Goal: Information Seeking & Learning: Learn about a topic

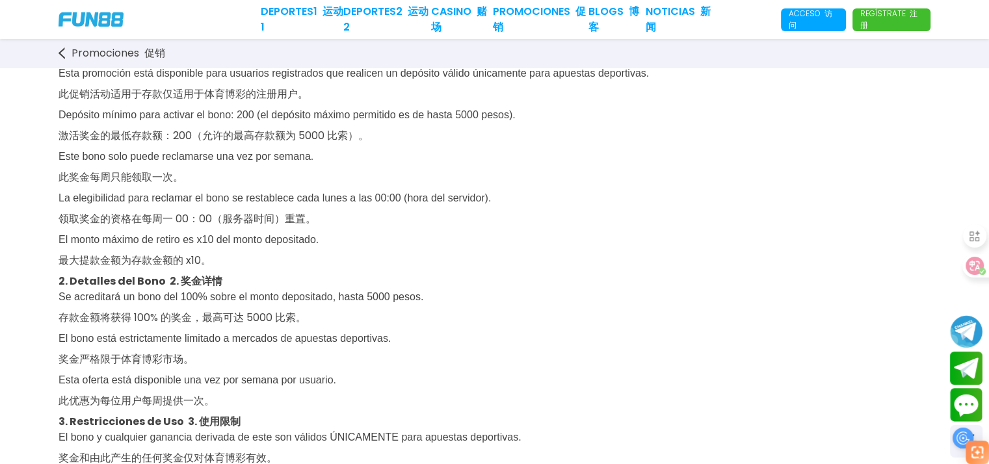
scroll to position [130, 0]
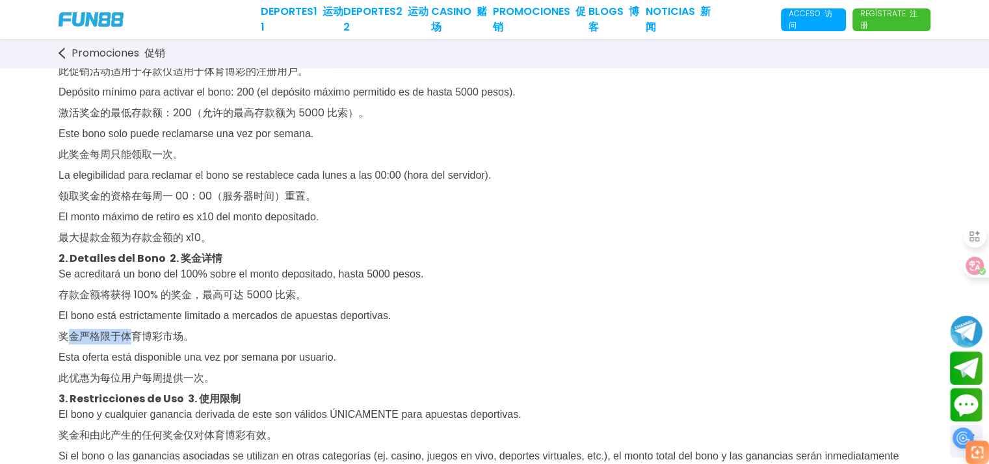
drag, startPoint x: 68, startPoint y: 343, endPoint x: 131, endPoint y: 343, distance: 62.4
click at [131, 343] on font "奖金严格限于体育博彩市场。" at bounding box center [126, 336] width 135 height 15
click at [105, 385] on font "此优惠为每位用户每周提供一次。" at bounding box center [137, 378] width 156 height 15
drag, startPoint x: 124, startPoint y: 385, endPoint x: 209, endPoint y: 378, distance: 84.8
click at [209, 378] on font "此优惠为每位用户每周提供一次。" at bounding box center [137, 378] width 156 height 15
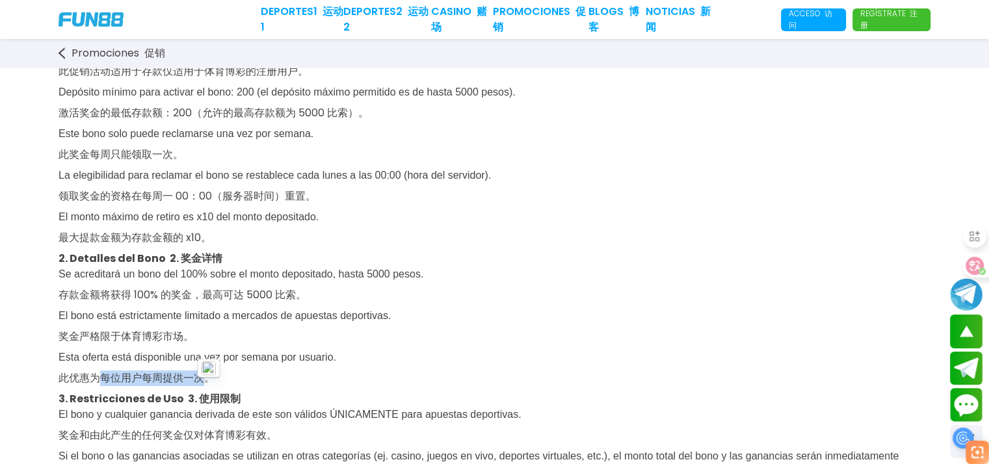
drag, startPoint x: 60, startPoint y: 137, endPoint x: 348, endPoint y: 142, distance: 288.0
click at [348, 142] on p "Esta promoción está disponible para usuarios registrados que realicen un depósi…" at bounding box center [495, 147] width 872 height 208
click at [229, 135] on span "Esta promoción está disponible para usuarios registrados que realicen un depósi…" at bounding box center [354, 144] width 590 height 198
drag, startPoint x: 60, startPoint y: 93, endPoint x: 179, endPoint y: 92, distance: 119.0
click at [179, 92] on span "Esta promoción está disponible para usuarios registrados que realicen un depósi…" at bounding box center [354, 144] width 590 height 198
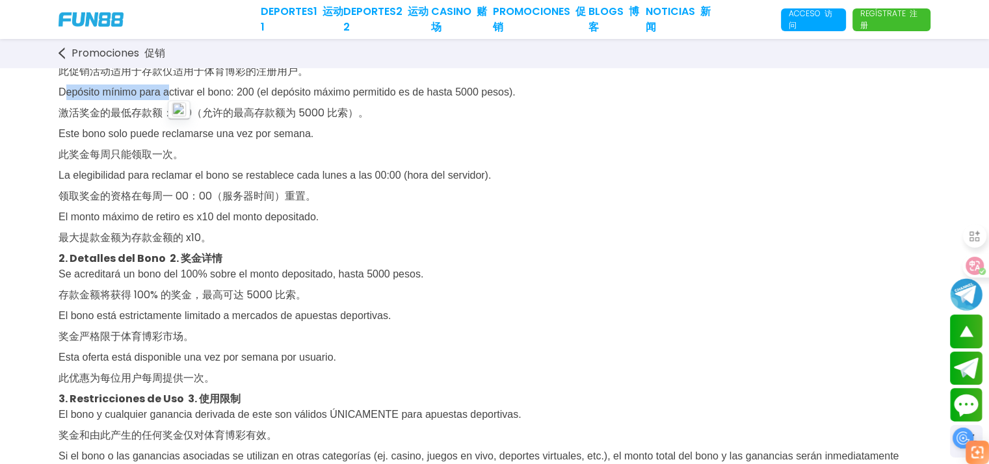
click at [145, 94] on span "Esta promoción está disponible para usuarios registrados que realicen un depósi…" at bounding box center [354, 144] width 590 height 198
click at [191, 95] on span "Esta promoción está disponible para usuarios registrados que realicen un depósi…" at bounding box center [354, 144] width 590 height 198
drag, startPoint x: 61, startPoint y: 91, endPoint x: 280, endPoint y: 92, distance: 219.1
click at [280, 92] on span "Esta promoción está disponible para usuarios registrados que realicen un depósi…" at bounding box center [354, 144] width 590 height 198
copy span "Depósito mínimo para activar el bono: 200"
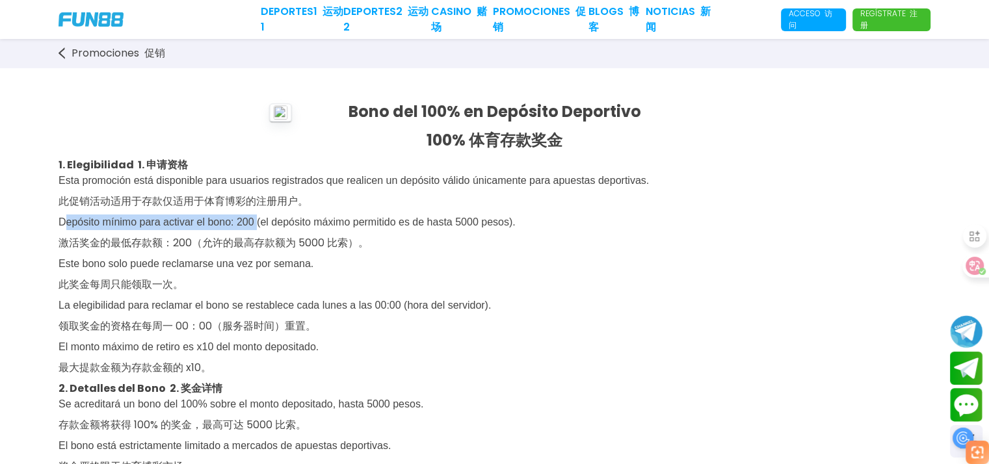
scroll to position [65, 0]
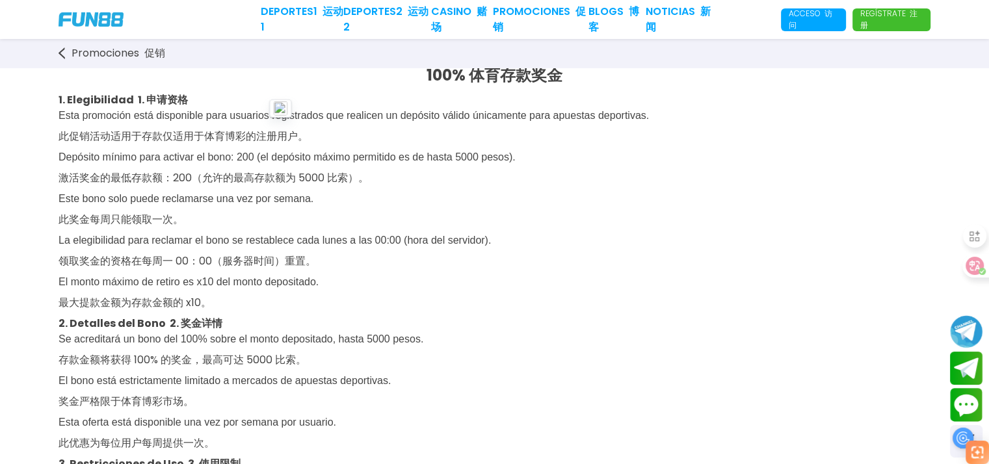
click at [317, 263] on p "Esta promoción está disponible para usuarios registrados que realicen un depósi…" at bounding box center [495, 212] width 872 height 208
click at [322, 267] on p "Esta promoción está disponible para usuarios registrados que realicen un depósi…" at bounding box center [495, 212] width 872 height 208
click at [556, 213] on p "Esta promoción está disponible para usuarios registrados que realicen un depósi…" at bounding box center [495, 212] width 872 height 208
click at [639, 201] on p "Esta promoción está disponible para usuarios registrados que realicen un depósi…" at bounding box center [495, 212] width 872 height 208
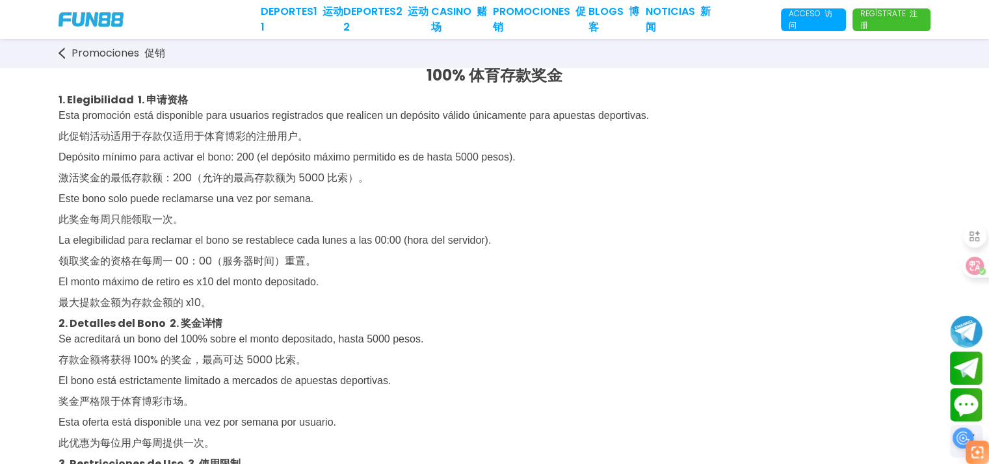
click at [639, 201] on p "Esta promoción está disponible para usuarios registrados que realicen un depósi…" at bounding box center [495, 212] width 872 height 208
click at [639, 202] on p "Esta promoción está disponible para usuarios registrados que realicen un depósi…" at bounding box center [495, 212] width 872 height 208
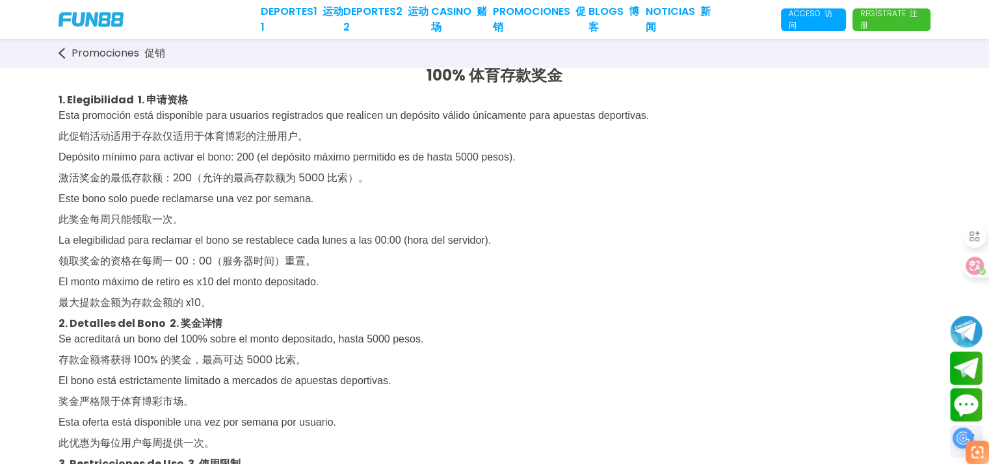
click at [639, 202] on p "Esta promoción está disponible para usuarios registrados que realicen un depósi…" at bounding box center [495, 212] width 872 height 208
click at [619, 203] on p "Esta promoción está disponible para usuarios registrados que realicen un depósi…" at bounding box center [495, 212] width 872 height 208
click at [607, 197] on p "Esta promoción está disponible para usuarios registrados que realicen un depósi…" at bounding box center [495, 212] width 872 height 208
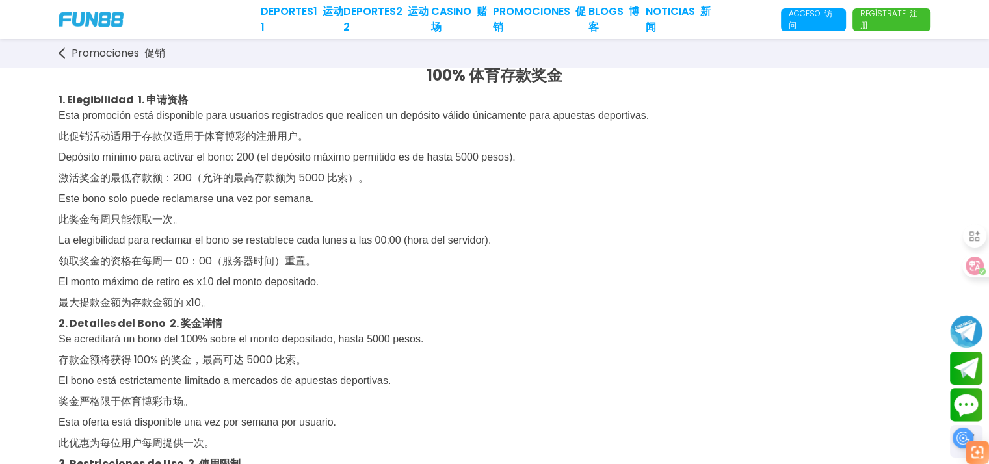
click at [716, 239] on p "Esta promoción está disponible para usuarios registrados que realicen un depósi…" at bounding box center [495, 212] width 872 height 208
click at [712, 236] on p "Esta promoción está disponible para usuarios registrados que realicen un depósi…" at bounding box center [495, 212] width 872 height 208
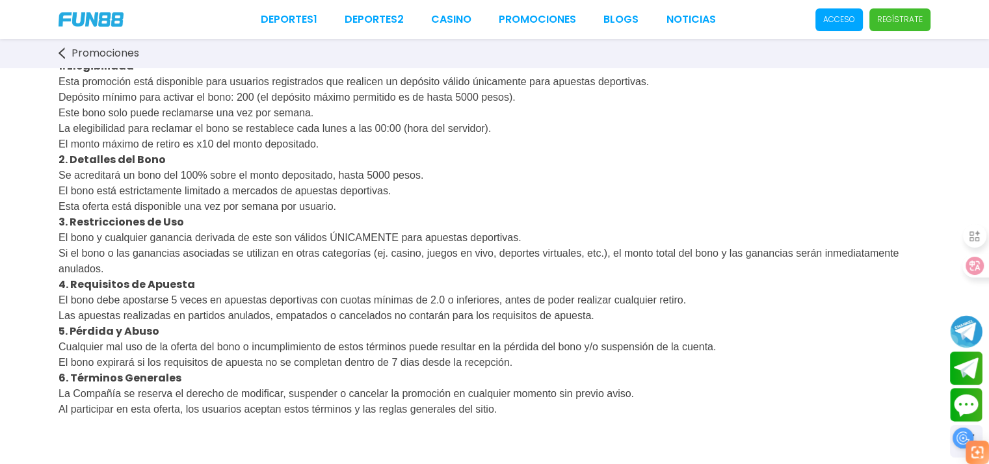
scroll to position [0, 0]
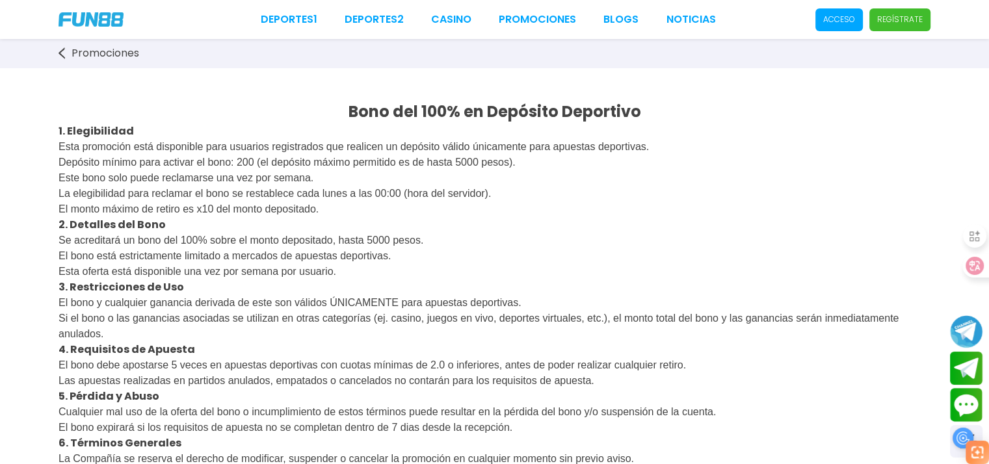
click at [56, 132] on div "Bono del 100% en Depósito Deportivo 1. Elegibilidad Esta promoción está disponi…" at bounding box center [494, 338] width 989 height 541
click at [59, 129] on strong "1. Elegibilidad" at bounding box center [96, 131] width 75 height 15
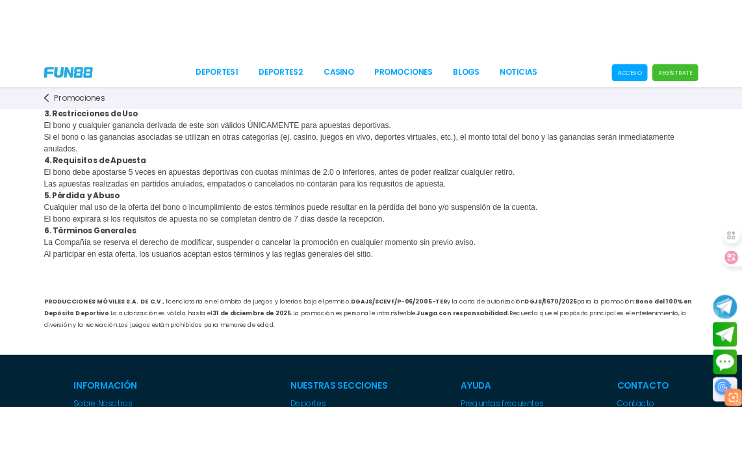
scroll to position [260, 0]
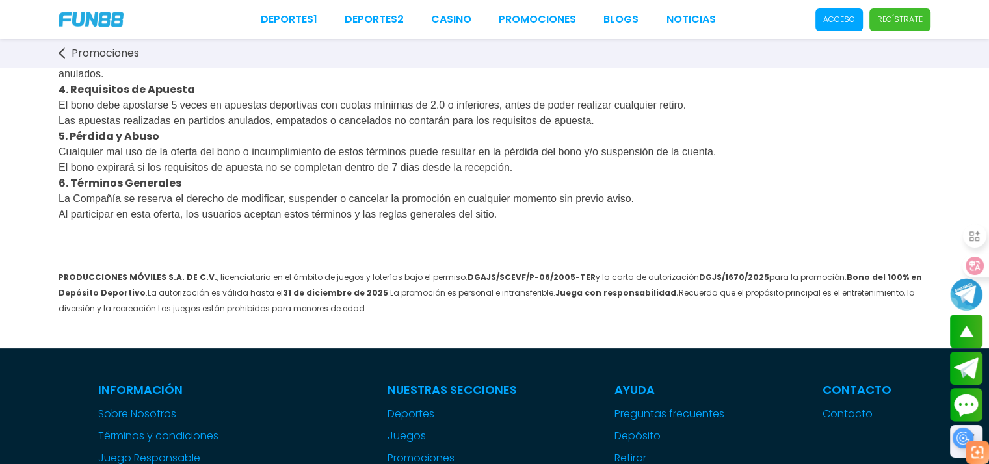
click at [563, 222] on p "La Compañía se reserva el derecho de modificar, suspender o cancelar la promoci…" at bounding box center [495, 206] width 872 height 31
copy div "7. Loremipsumdo Sita consectet adip elitseddoe temp incididu utlaboreetd mag al…"
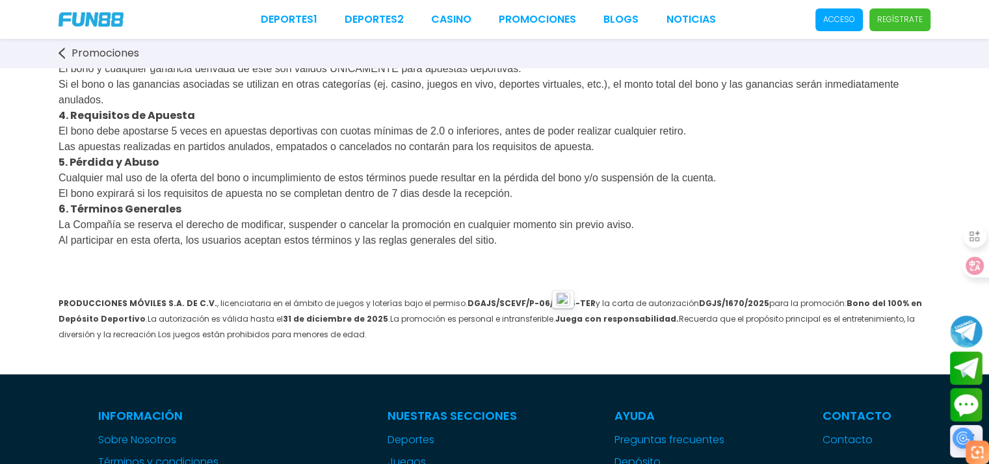
scroll to position [325, 0]
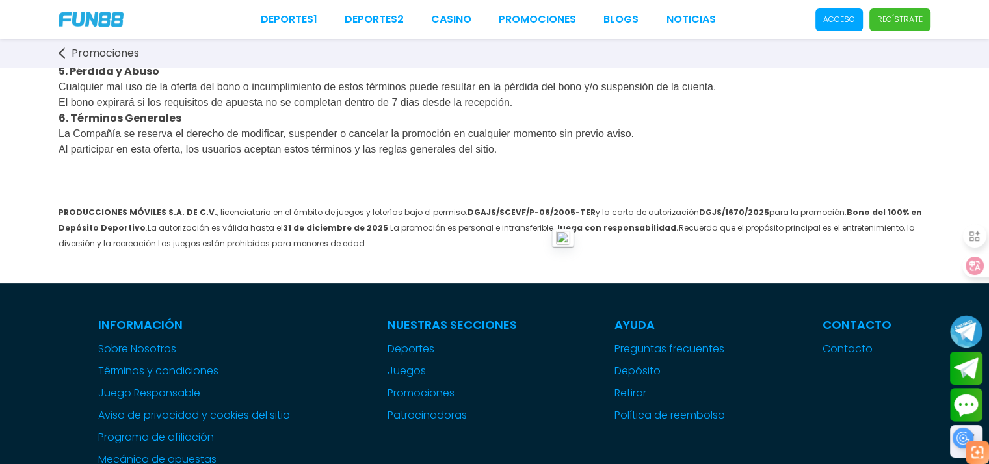
drag, startPoint x: 319, startPoint y: 260, endPoint x: 39, endPoint y: 225, distance: 281.7
click at [39, 225] on div "Bono del 100% en Depósito Deportivo 1. Elegibilidad Esta promoción está disponi…" at bounding box center [494, 13] width 989 height 541
copy span "PRODUCCIONES MÓVILES S.A. DE C.V. , licenciataria en el ámbito de juegos y lote…"
click at [62, 49] on icon at bounding box center [62, 53] width 7 height 12
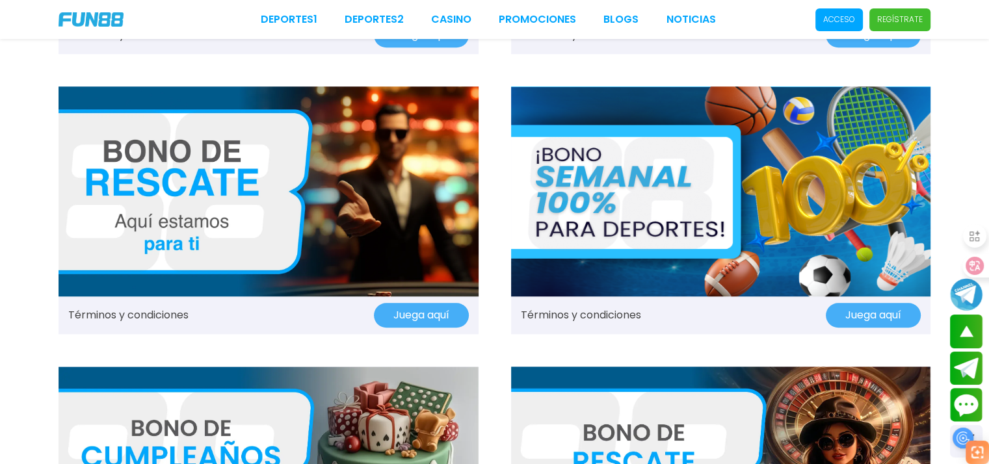
scroll to position [1040, 0]
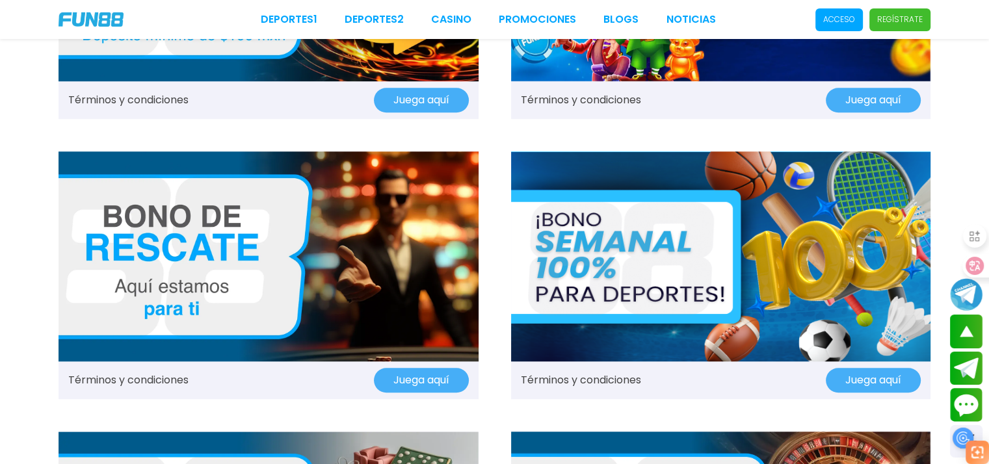
click at [748, 253] on img at bounding box center [721, 256] width 420 height 210
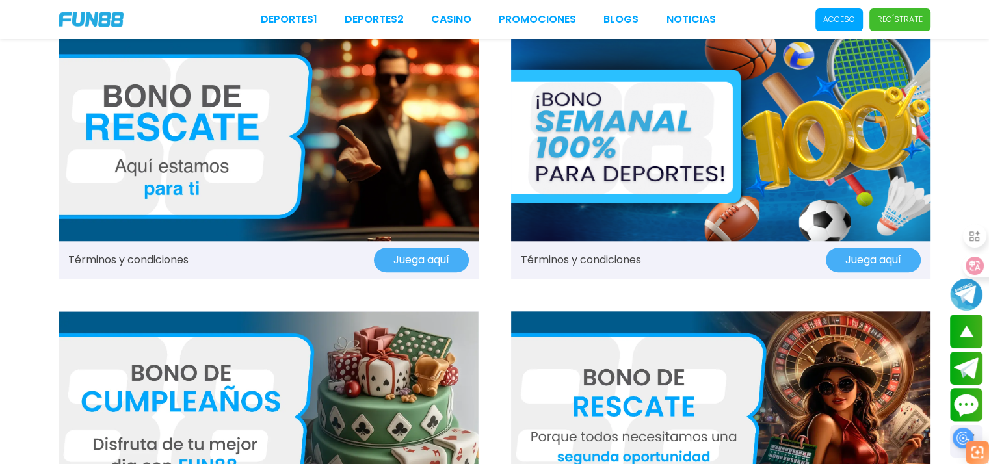
scroll to position [1105, 0]
